Goal: Information Seeking & Learning: Learn about a topic

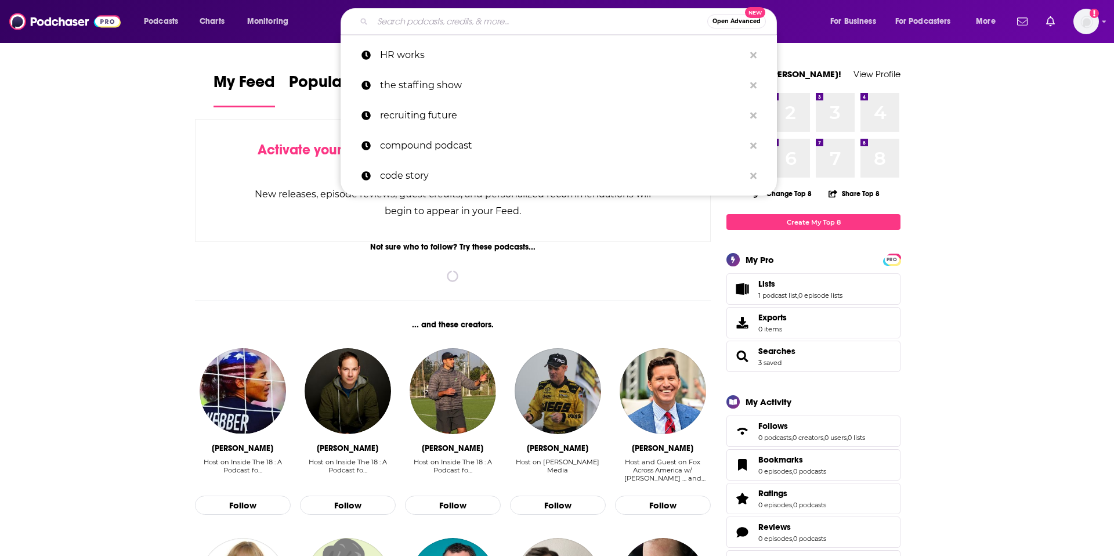
click at [396, 23] on input "Search podcasts, credits, & more..." at bounding box center [539, 21] width 335 height 19
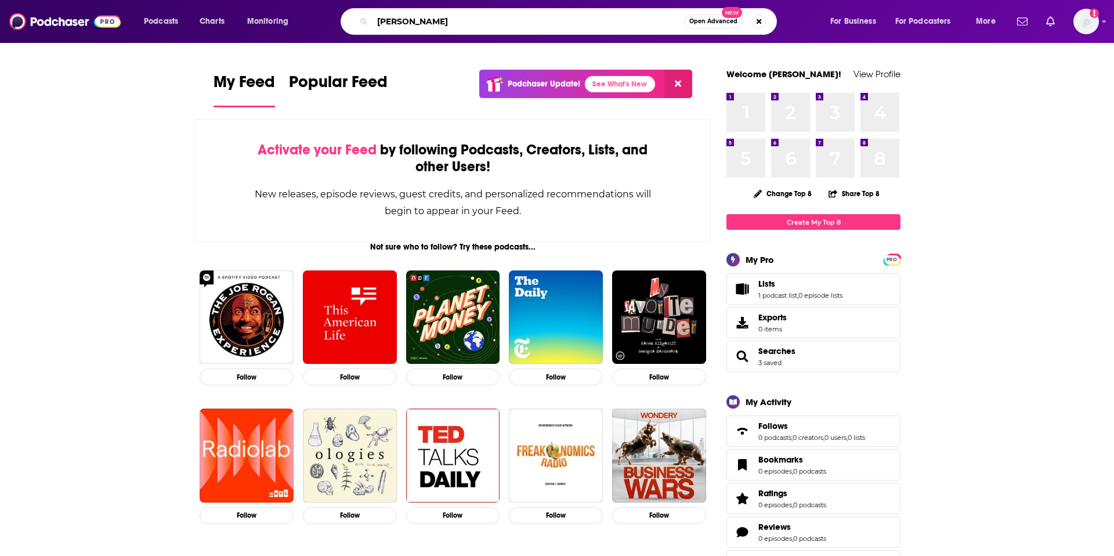
type input "[PERSON_NAME]"
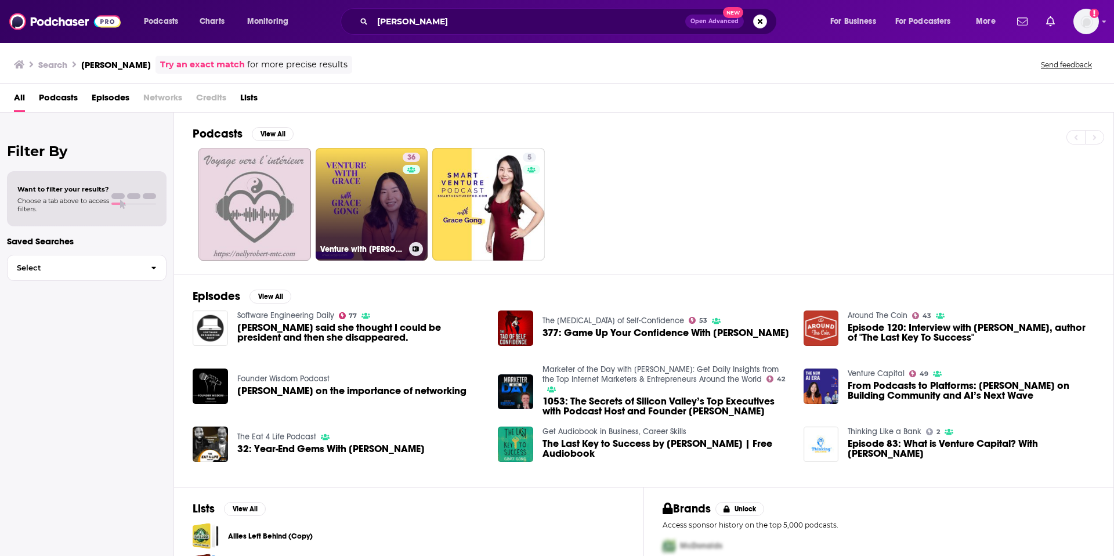
click at [360, 188] on link "36 Venture with [PERSON_NAME]" at bounding box center [372, 204] width 113 height 113
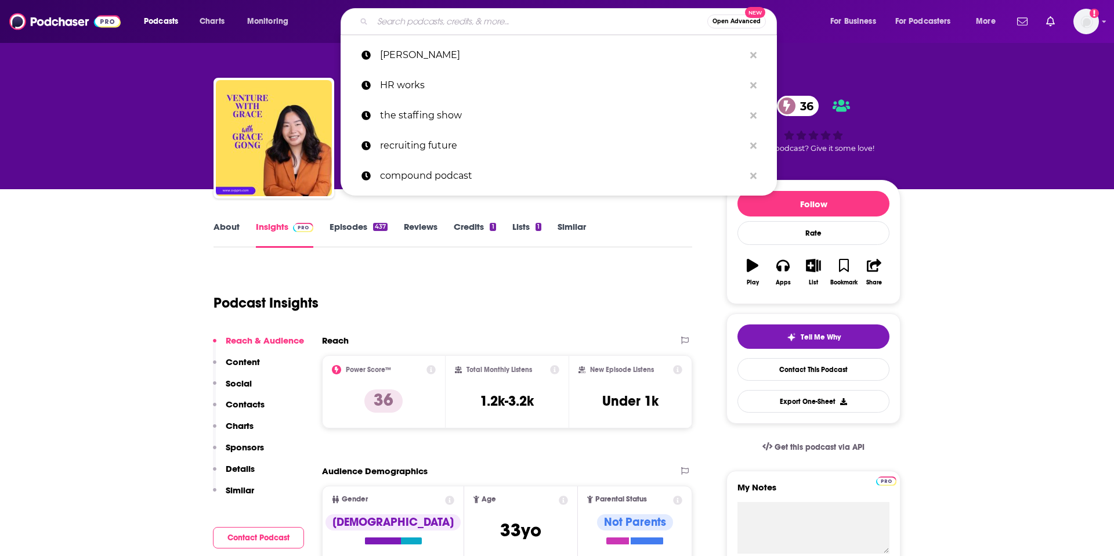
click at [444, 24] on input "Search podcasts, credits, & more..." at bounding box center [539, 21] width 335 height 19
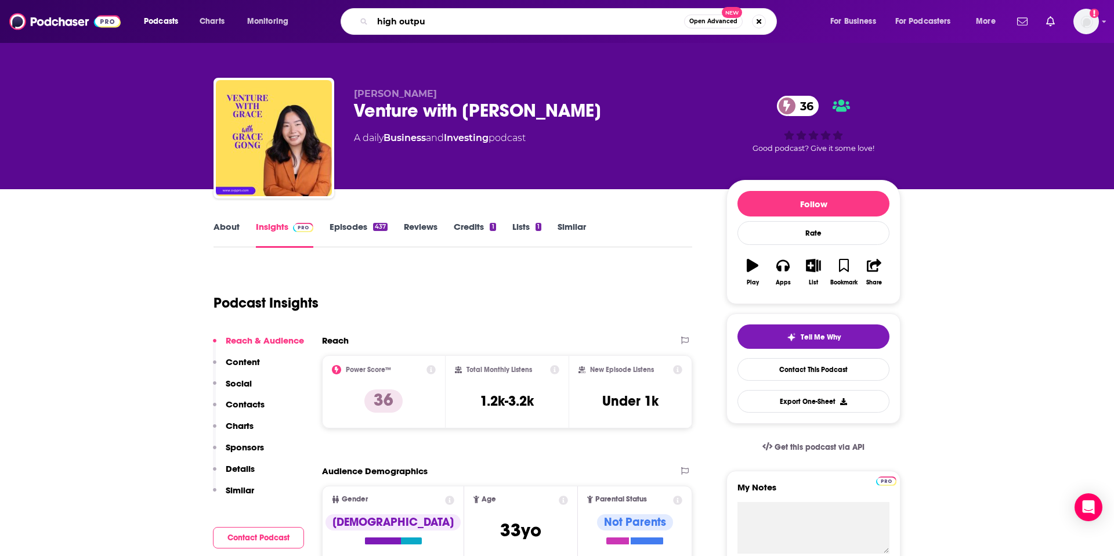
type input "high output"
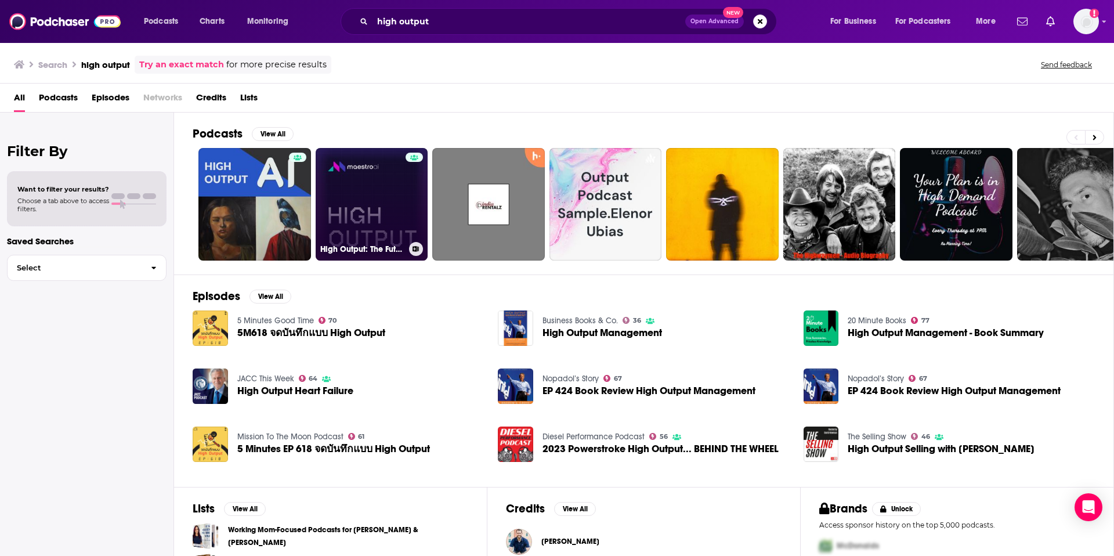
click at [385, 185] on link "High Output: The Future of Engineering" at bounding box center [372, 204] width 113 height 113
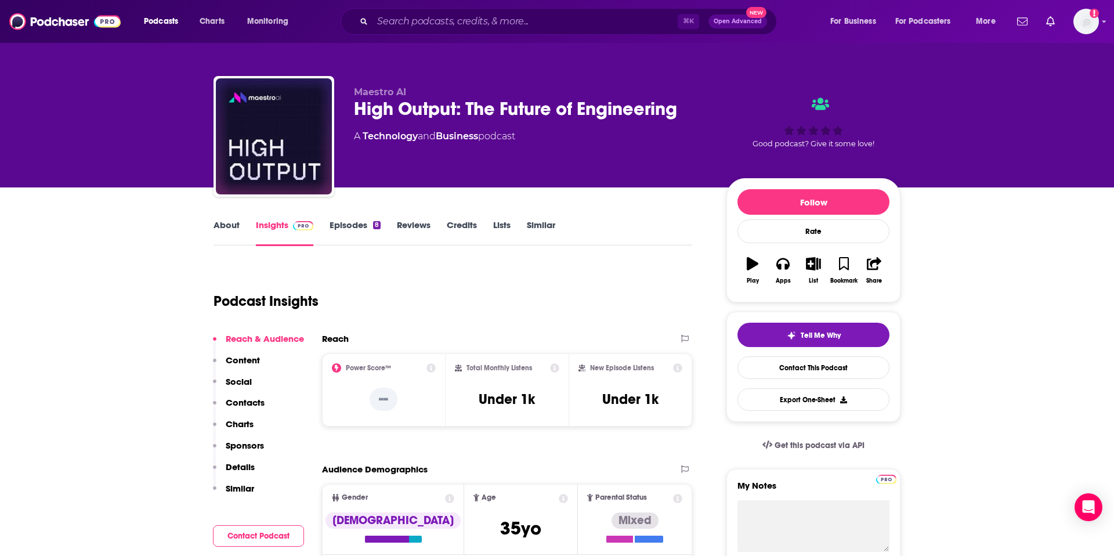
scroll to position [3, 0]
